Goal: Task Accomplishment & Management: Manage account settings

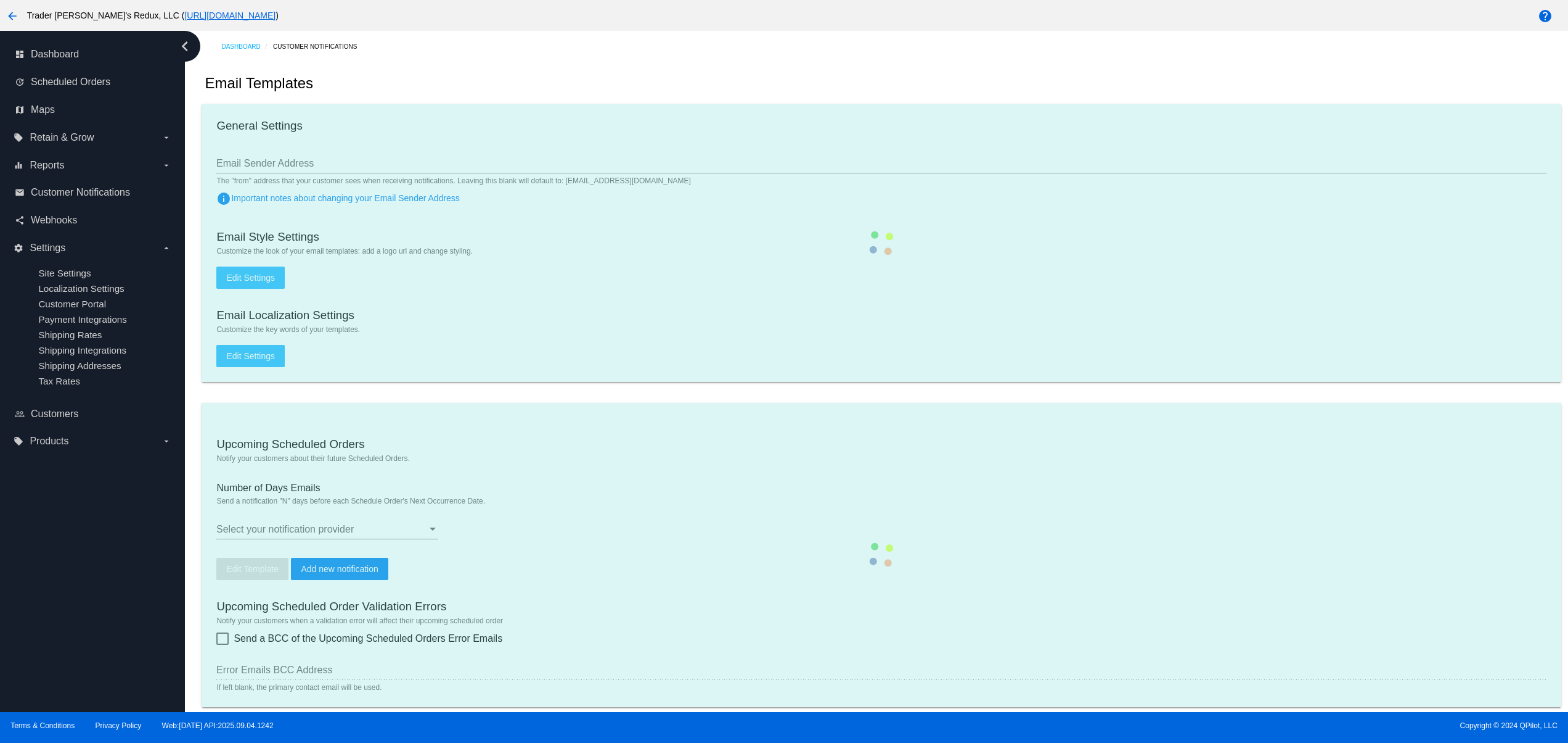
scroll to position [247, 0]
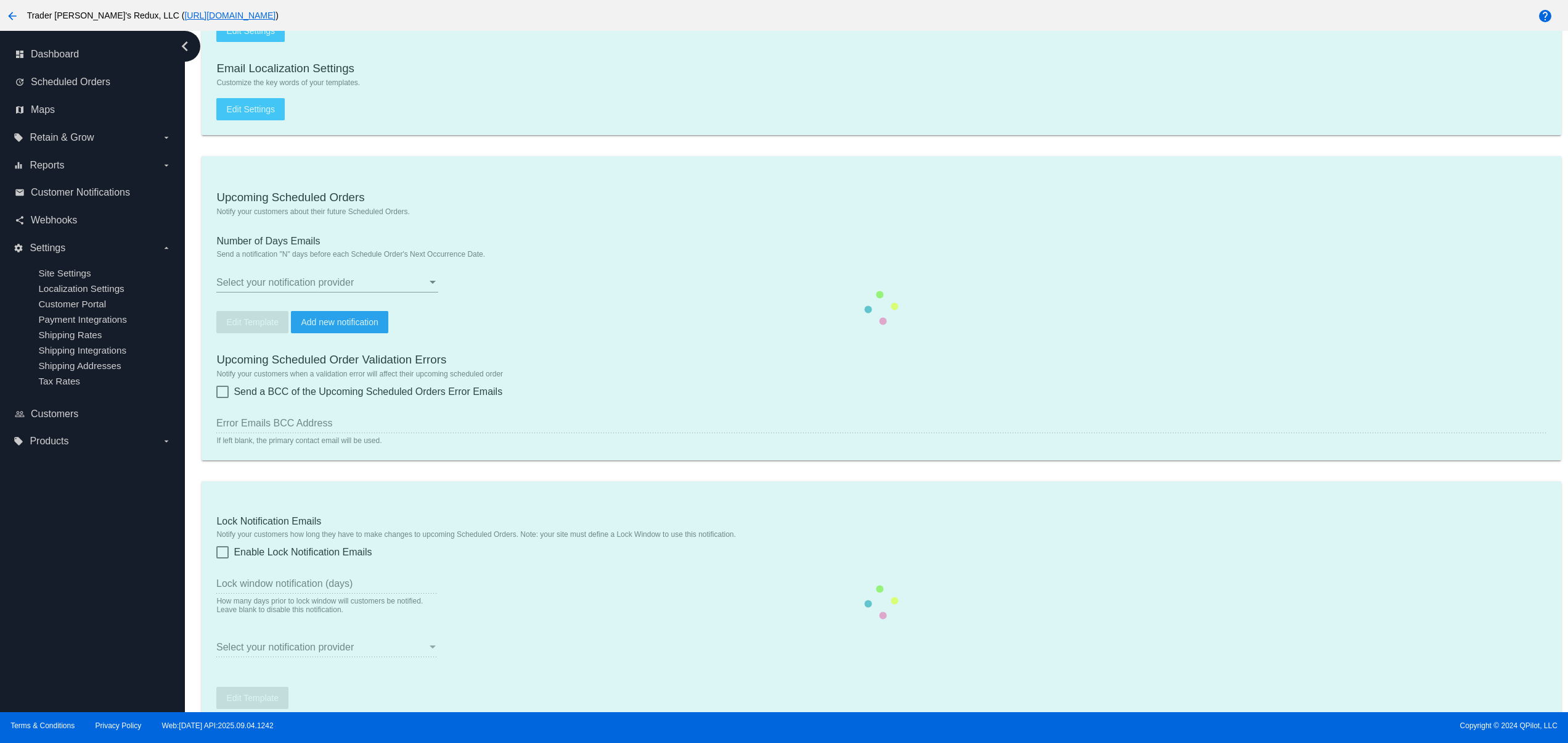
checkbox input "true"
type input "1"
checkbox input "true"
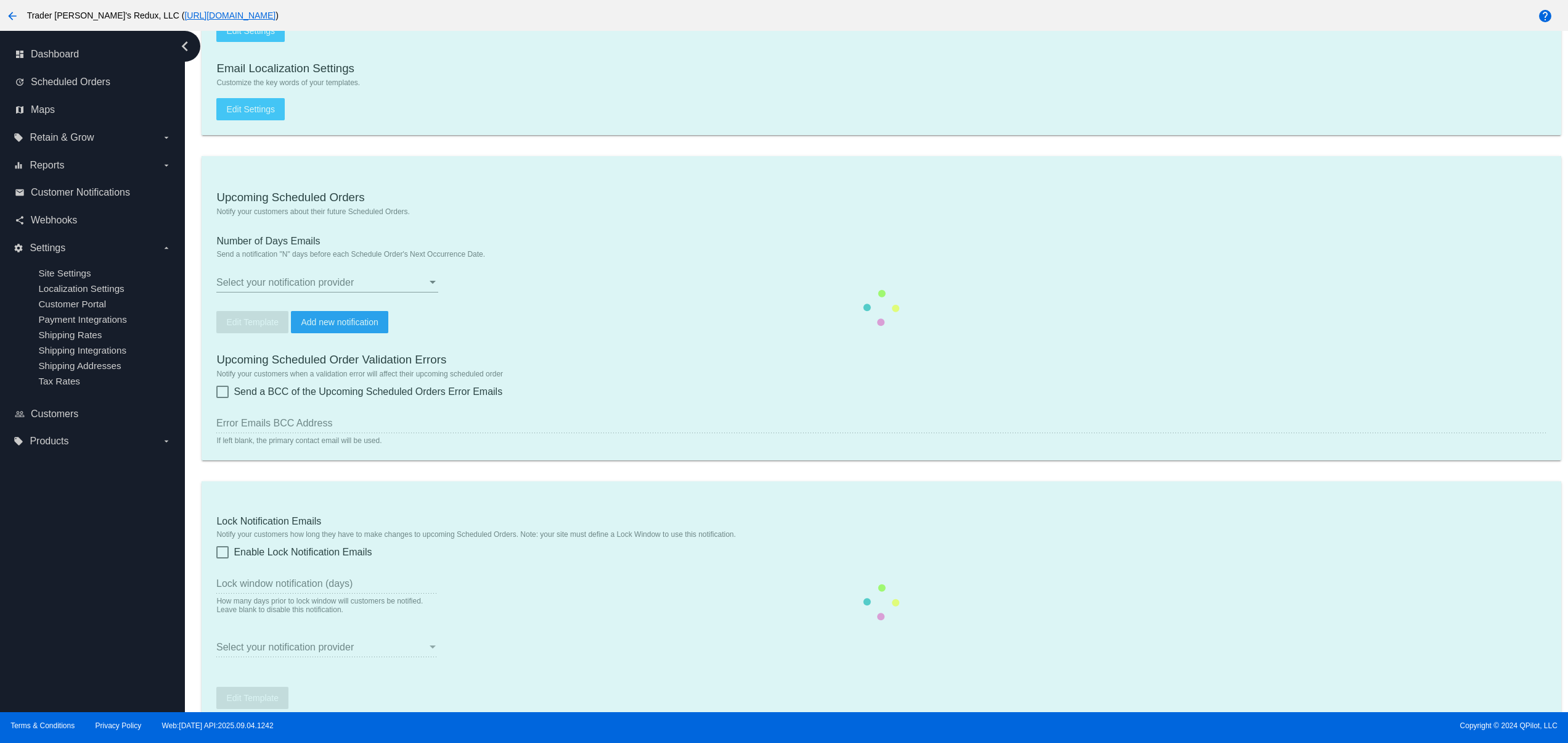
checkbox input "true"
type input "[EMAIL_ADDRESS][DOMAIN_NAME]"
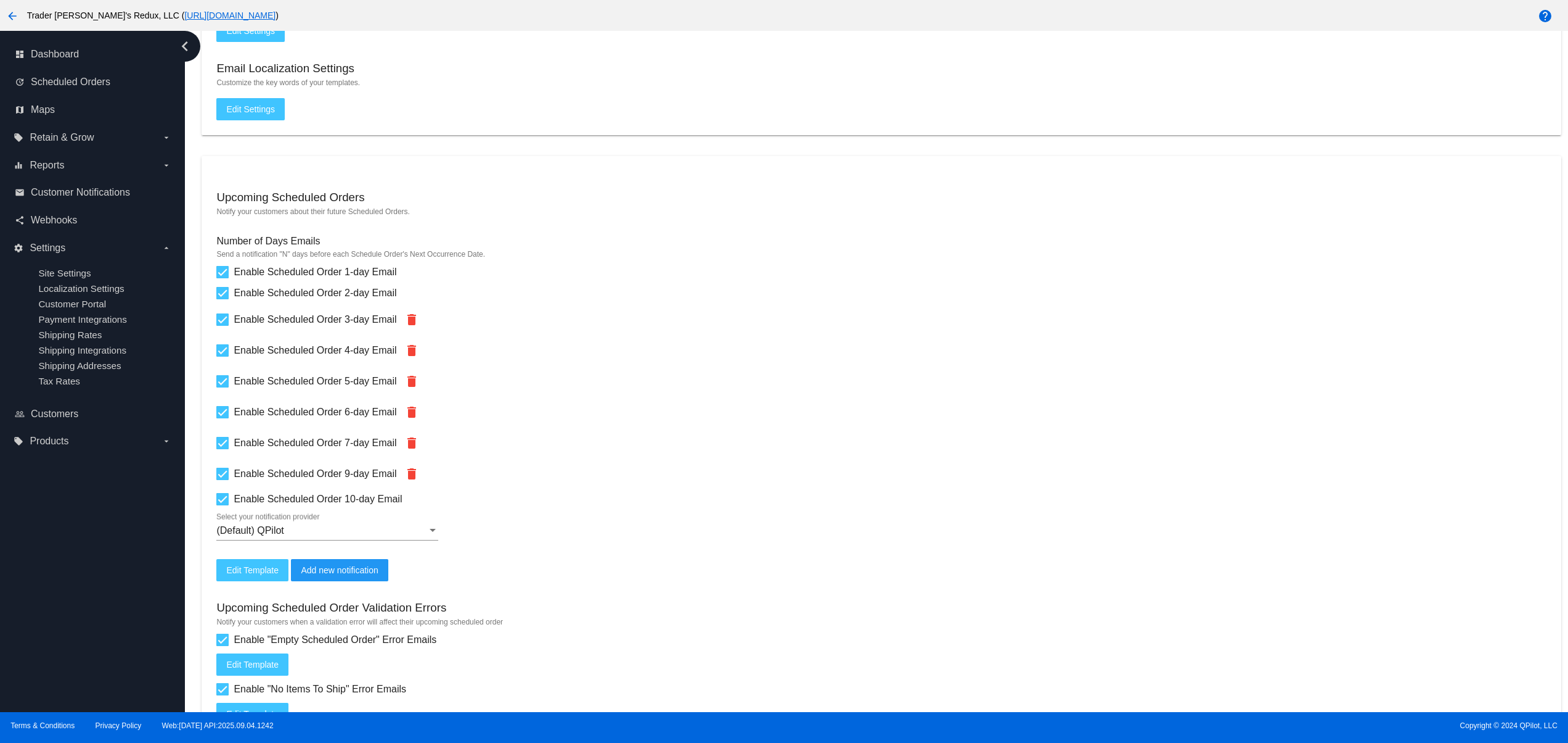
click at [1528, 631] on mat-card "Upcoming Scheduled Orders Notify your customers about their future Scheduled Or…" at bounding box center [881, 506] width 1360 height 700
click at [721, 86] on mat-hint "Customize the key words of your templates." at bounding box center [881, 82] width 1330 height 9
